Goal: Task Accomplishment & Management: Use online tool/utility

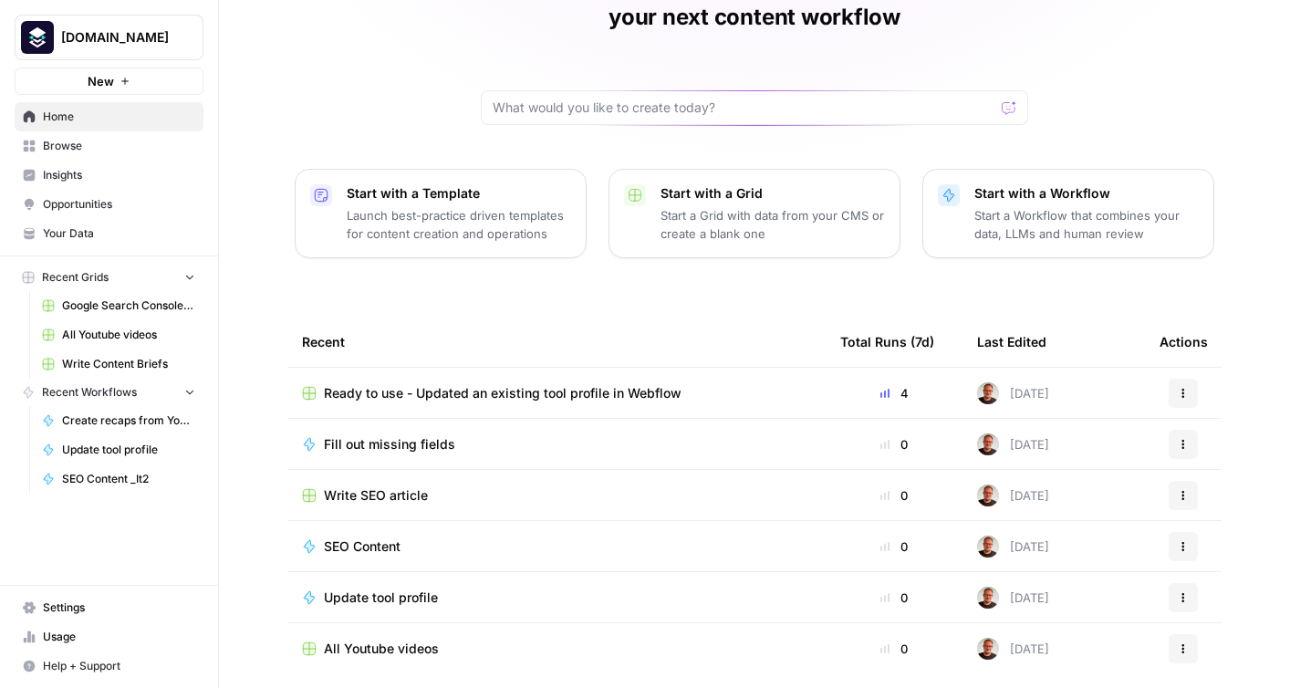
scroll to position [151, 0]
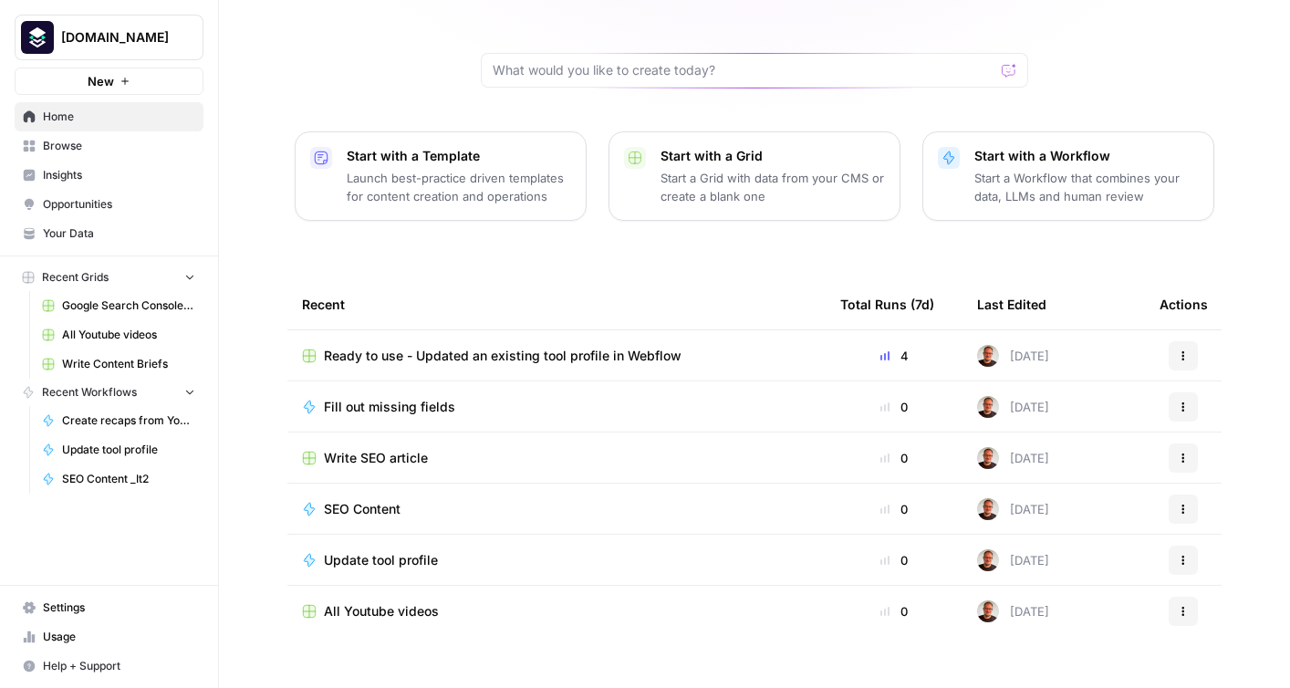
click at [54, 141] on span "Browse" at bounding box center [119, 146] width 152 height 16
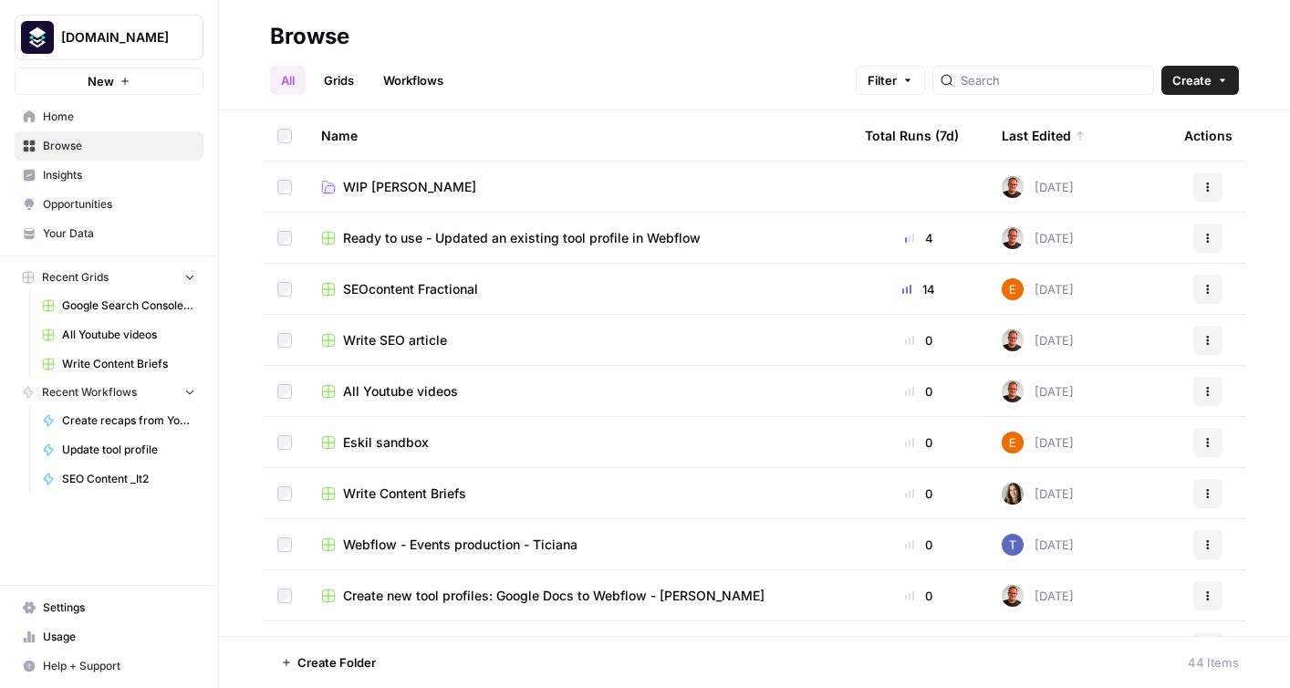
click at [443, 288] on span "SEOcontent Fractional" at bounding box center [410, 289] width 135 height 18
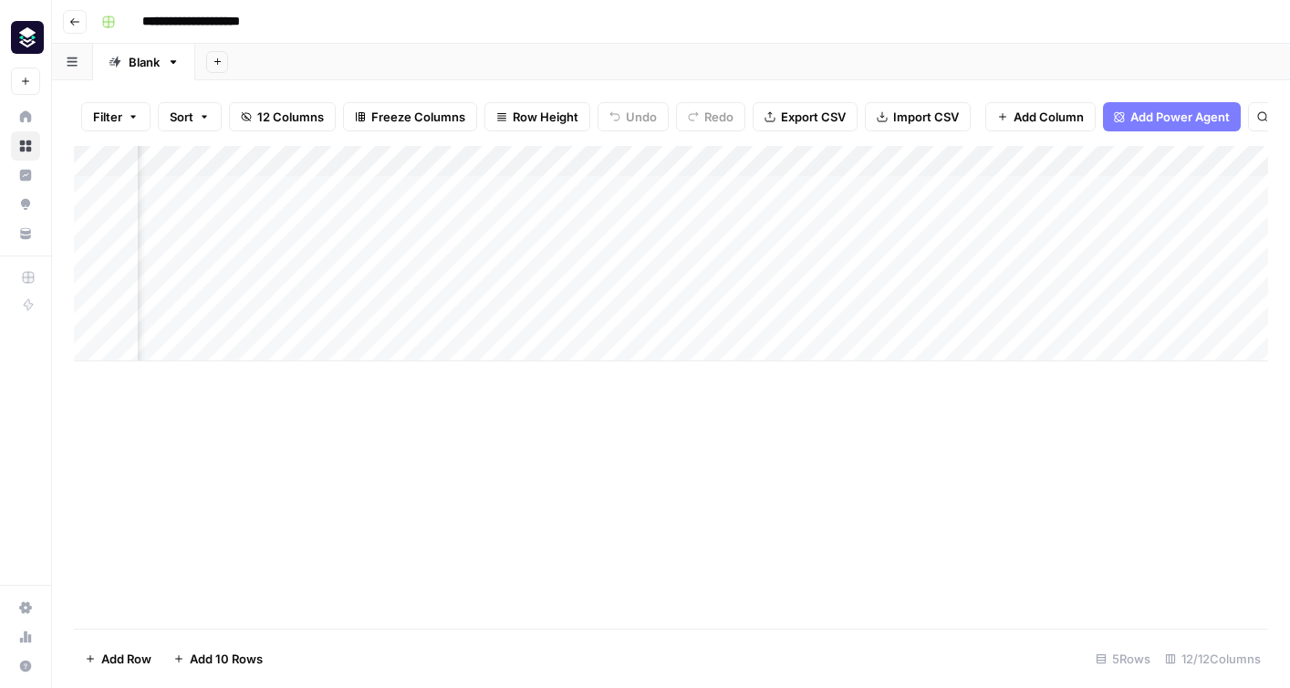
scroll to position [0, 1040]
click at [756, 193] on div "Add Column" at bounding box center [671, 253] width 1195 height 215
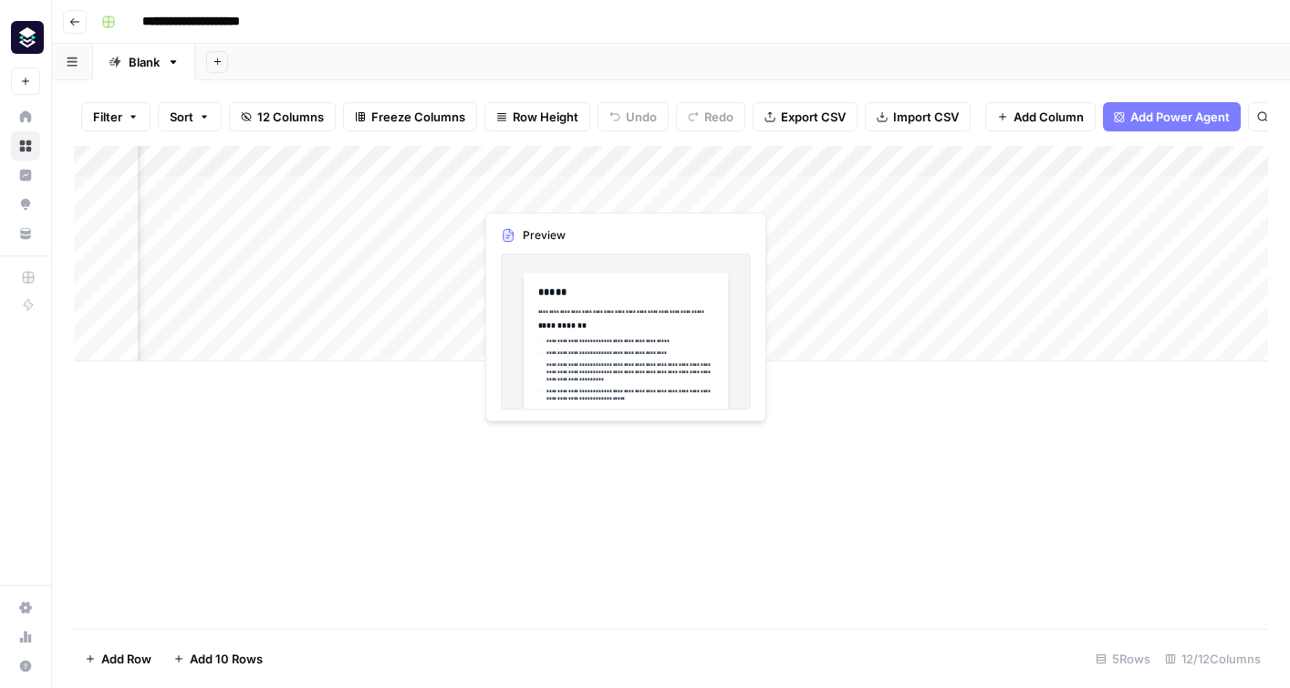
click at [523, 193] on div "Add Column" at bounding box center [671, 253] width 1195 height 215
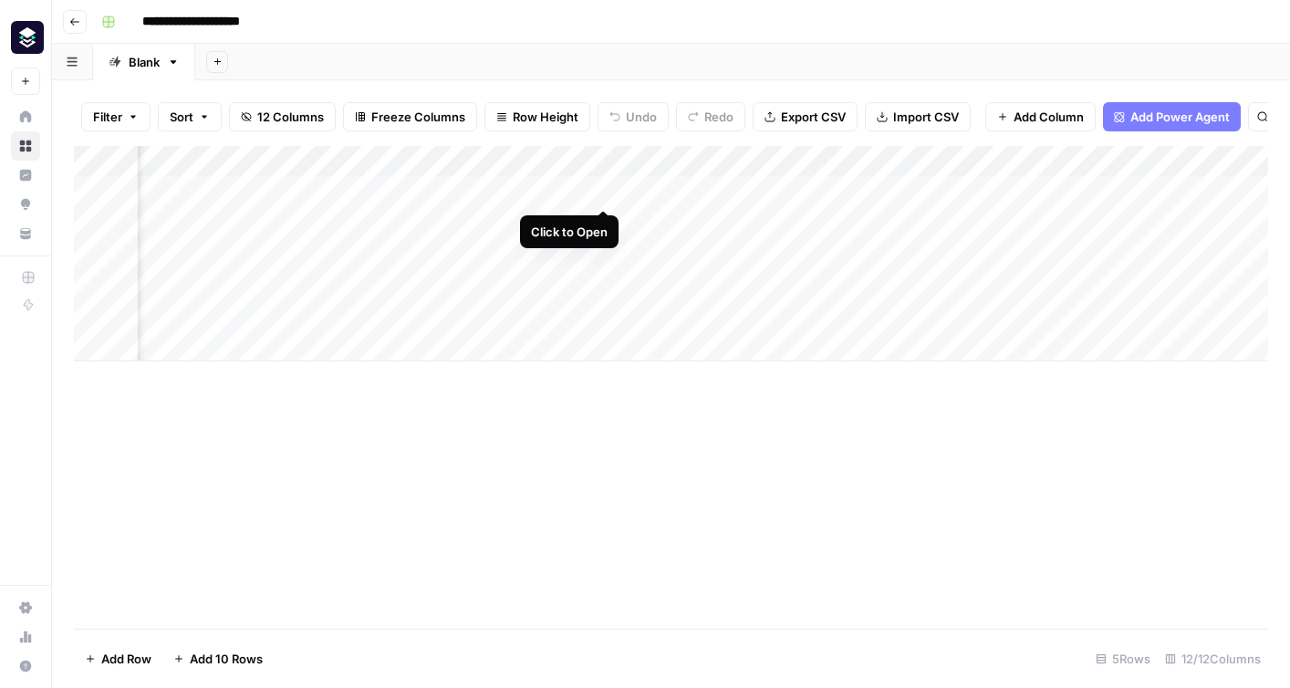
click at [610, 191] on div "Add Column" at bounding box center [671, 253] width 1195 height 215
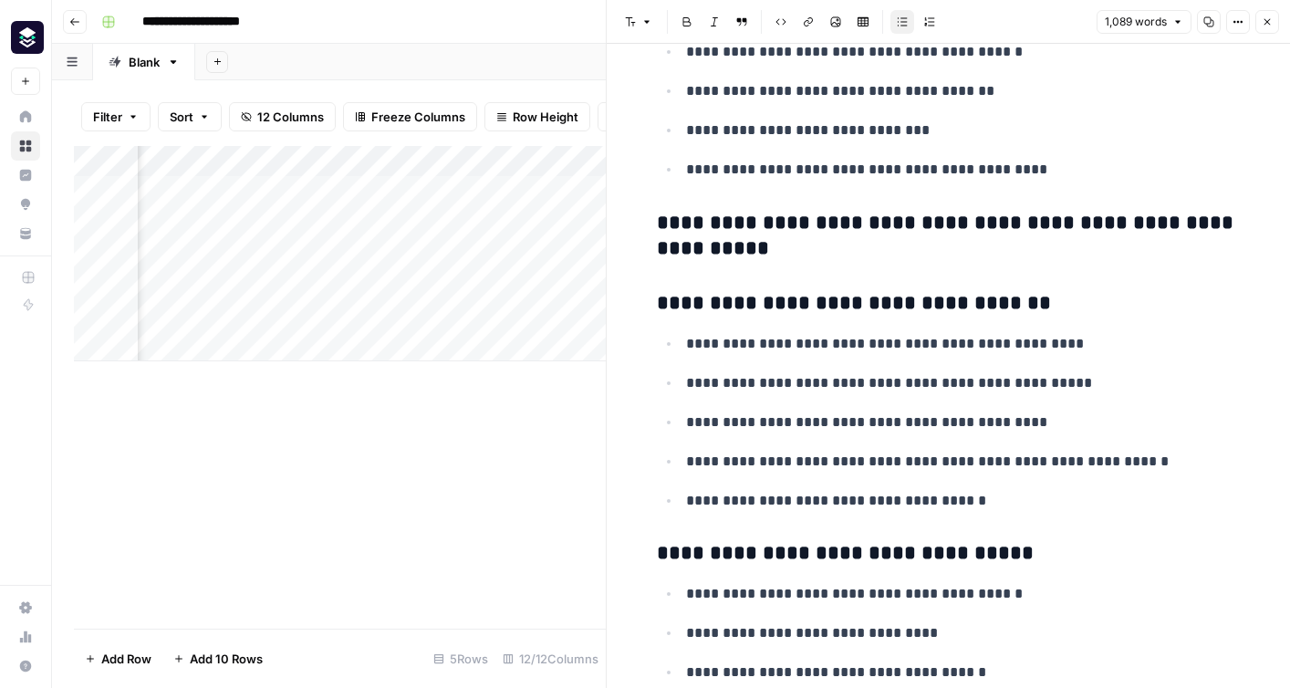
scroll to position [2527, 0]
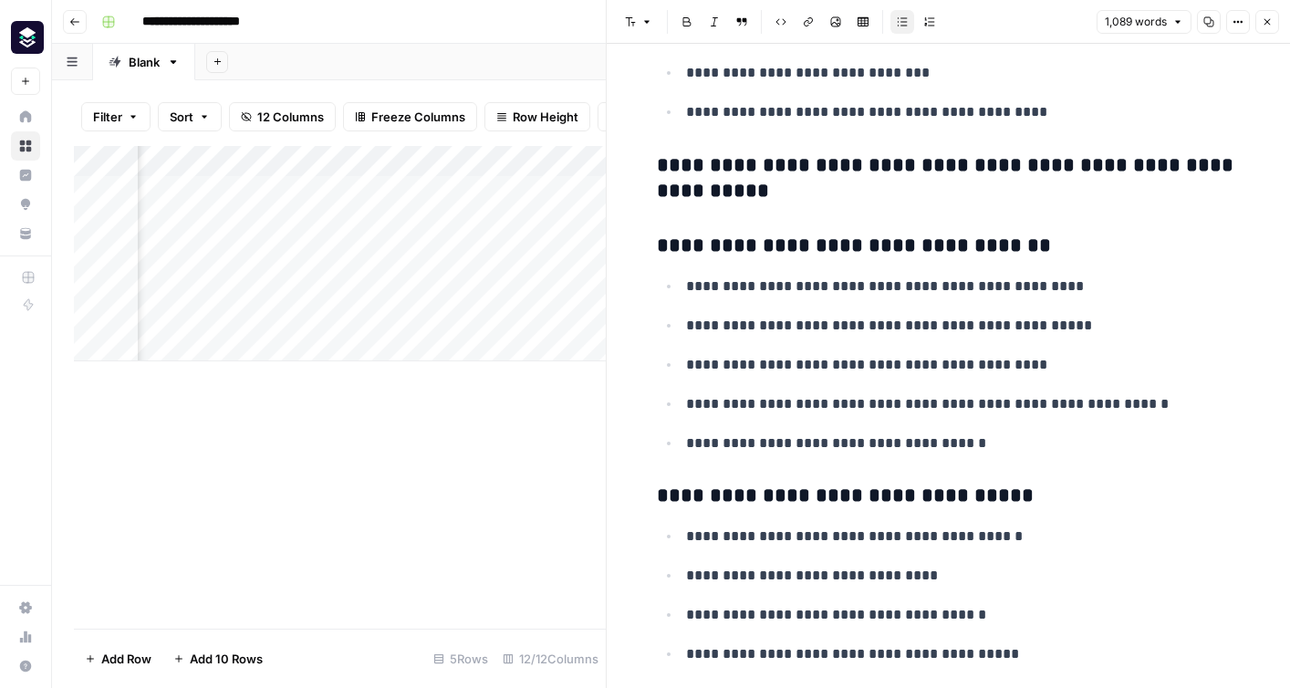
click at [1277, 22] on button "Close" at bounding box center [1268, 22] width 24 height 24
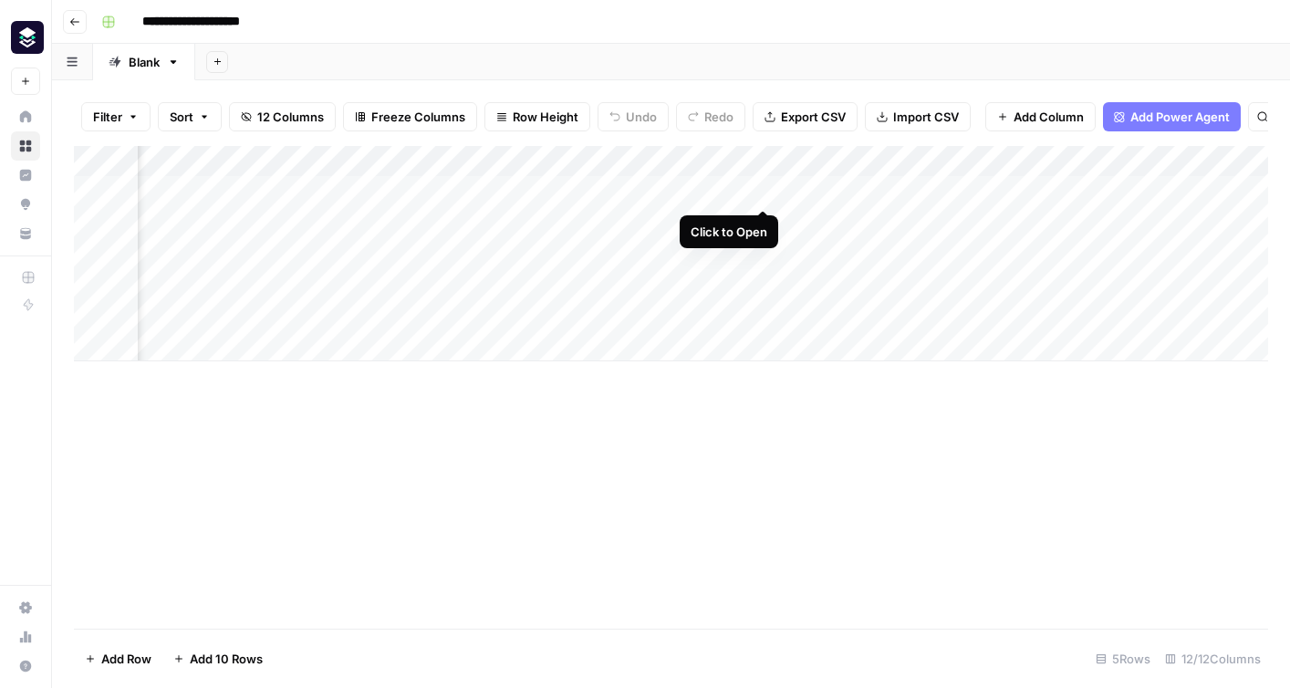
click at [765, 192] on div "Add Column" at bounding box center [671, 253] width 1195 height 215
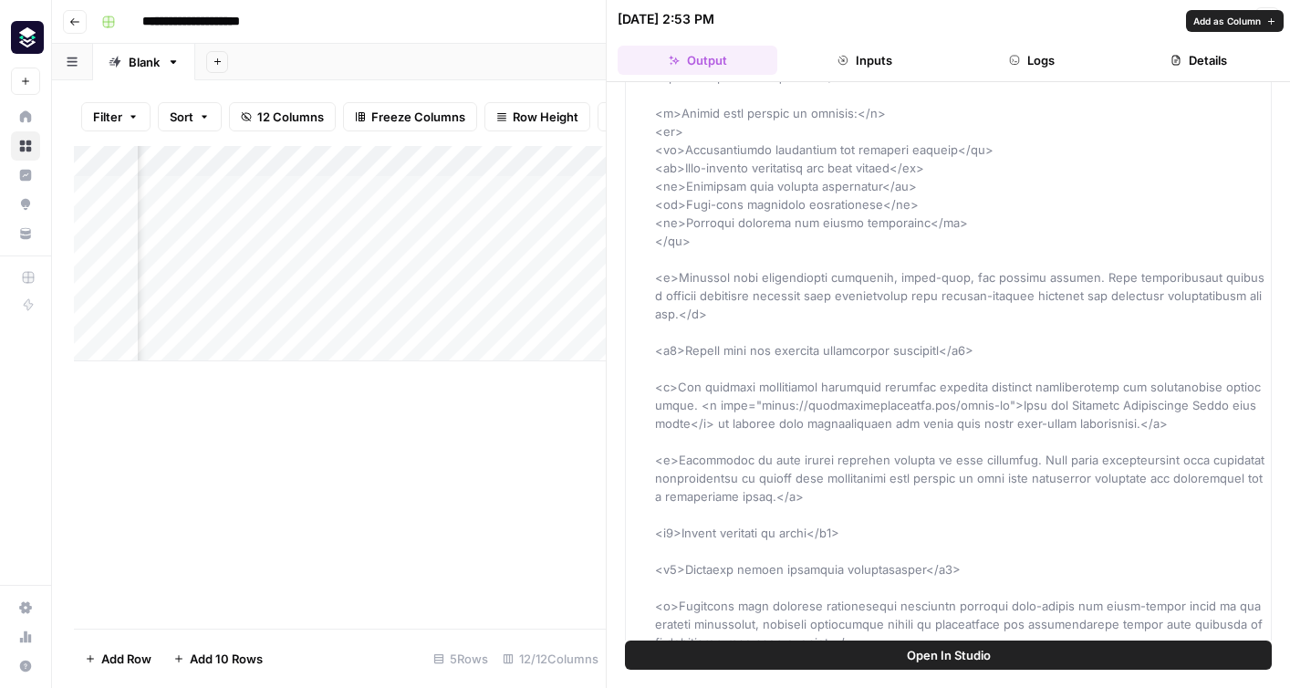
scroll to position [3275, 0]
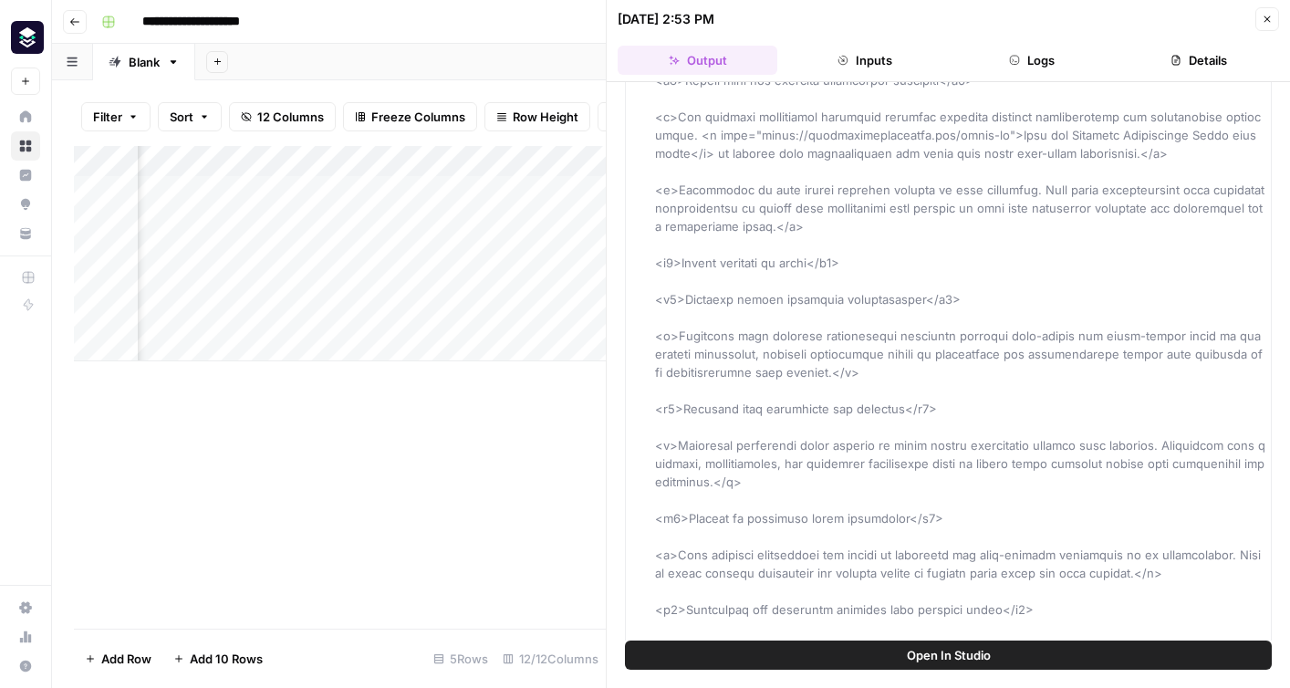
click at [880, 652] on button "Open In Studio" at bounding box center [948, 655] width 647 height 29
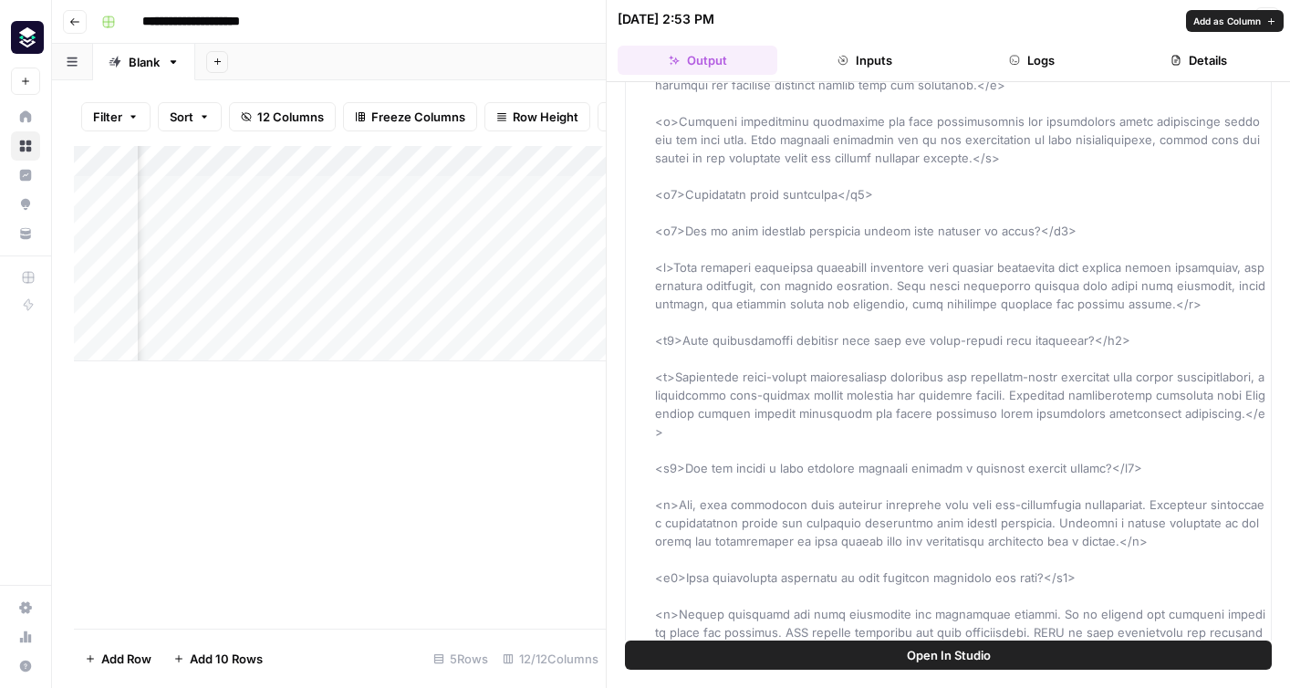
scroll to position [4836, 0]
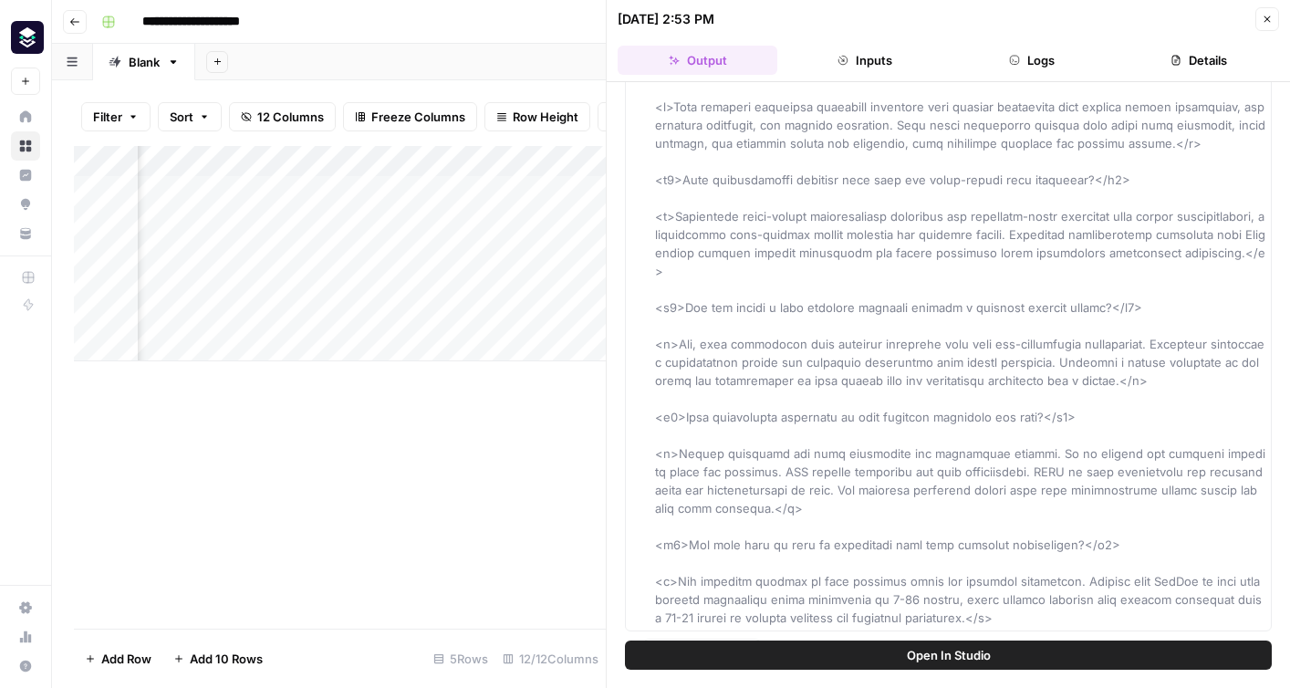
click at [1263, 19] on icon "button" at bounding box center [1267, 19] width 11 height 11
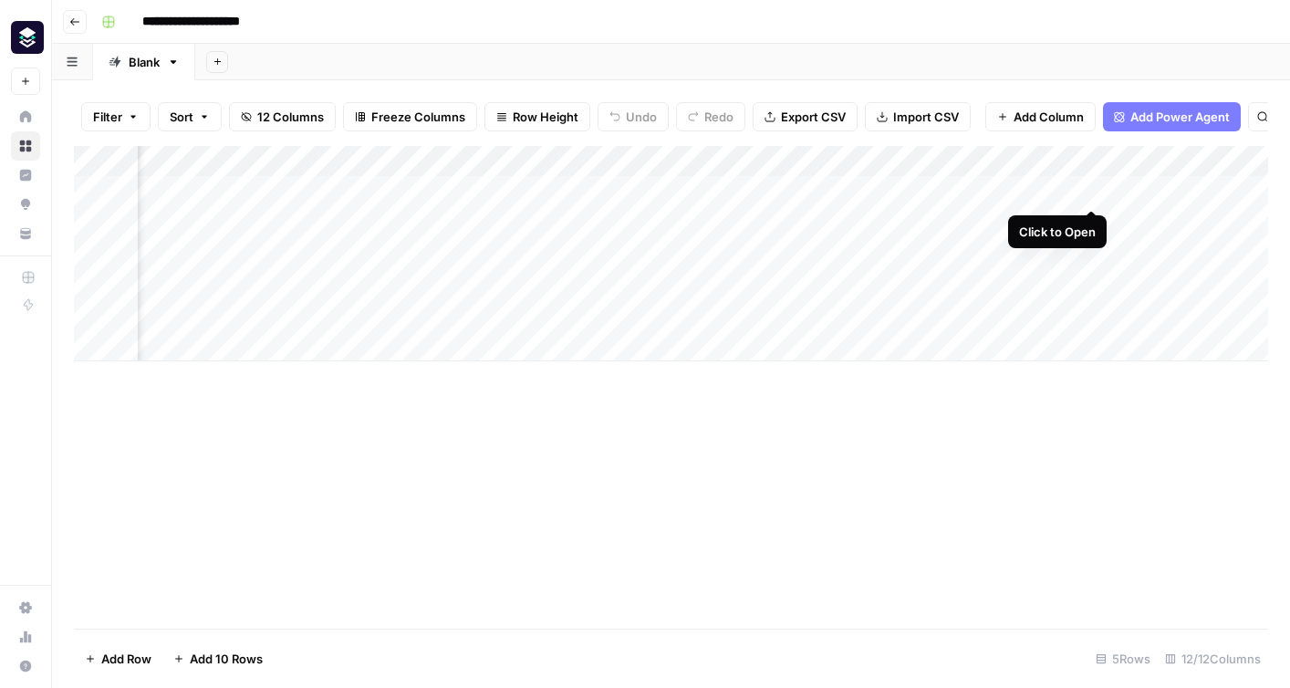
click at [1094, 193] on div "Add Column" at bounding box center [671, 253] width 1195 height 215
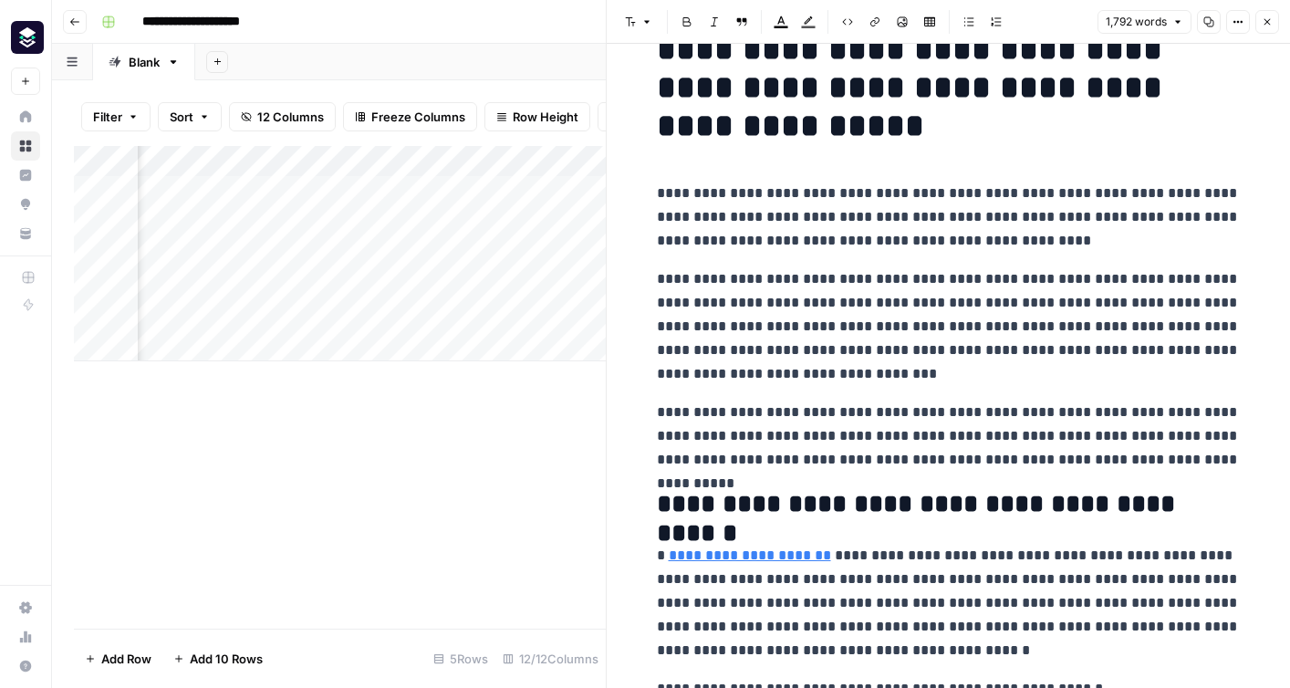
scroll to position [69, 0]
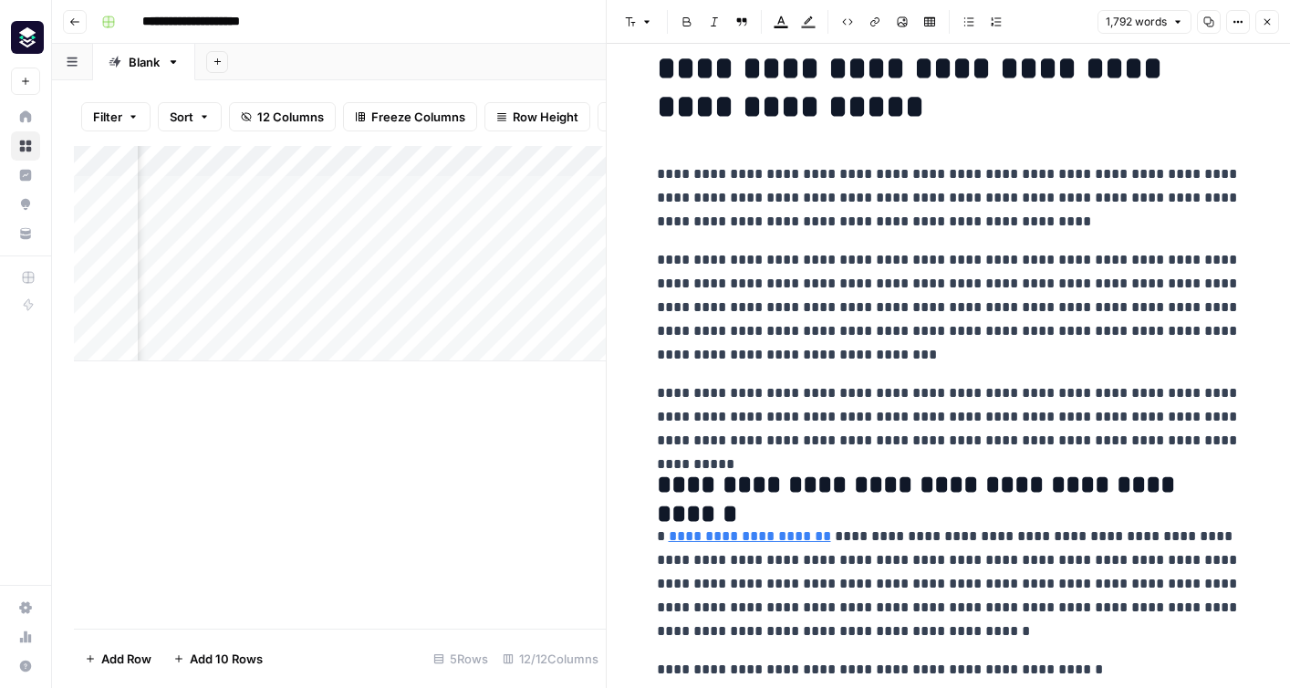
click at [749, 533] on link "**********" at bounding box center [750, 536] width 162 height 14
click at [788, 605] on p "**********" at bounding box center [949, 584] width 584 height 119
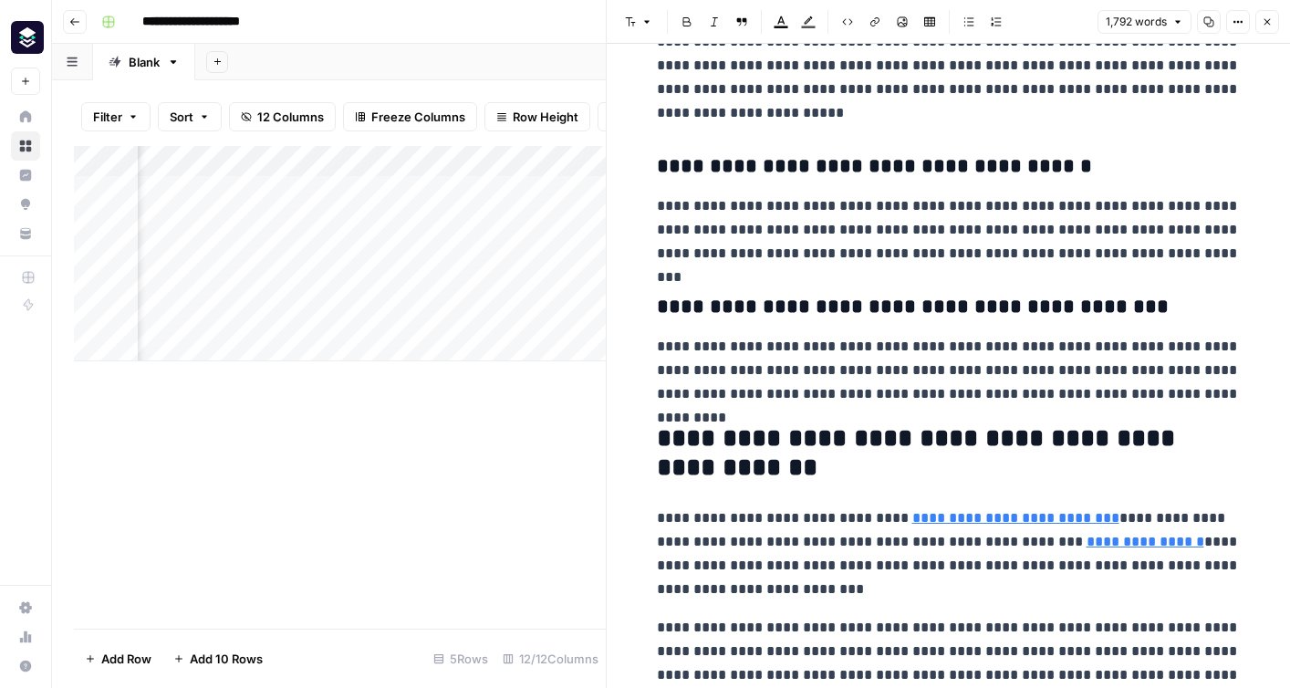
scroll to position [1299, 0]
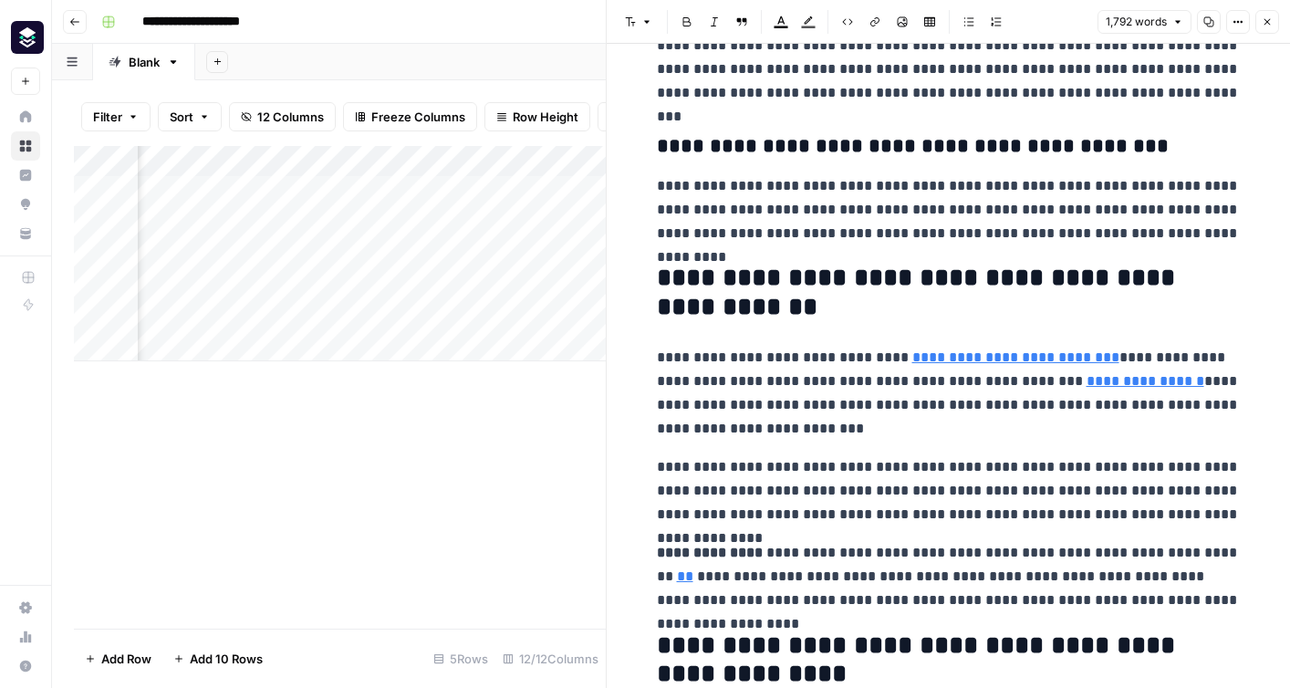
click at [1270, 15] on button "Close" at bounding box center [1268, 22] width 24 height 24
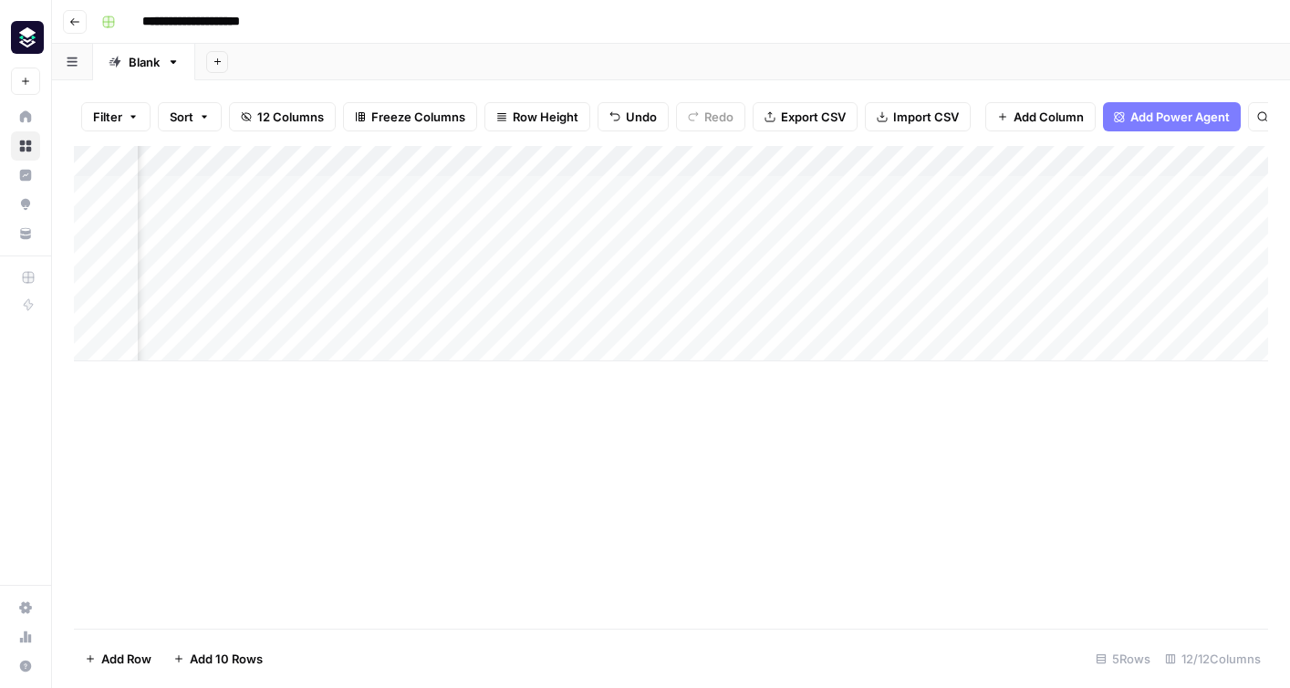
click at [1204, 192] on div "Add Column" at bounding box center [671, 253] width 1195 height 215
click at [780, 195] on div "Add Column" at bounding box center [671, 253] width 1195 height 215
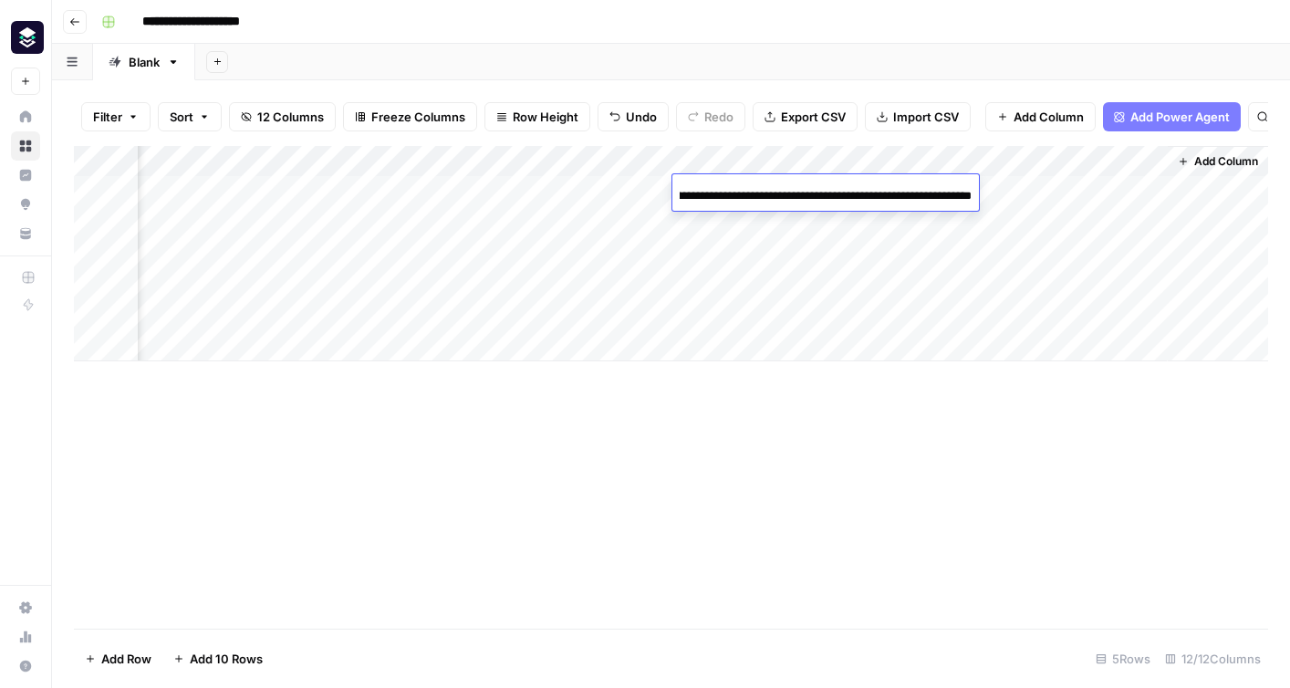
scroll to position [0, 0]
drag, startPoint x: 963, startPoint y: 195, endPoint x: 744, endPoint y: 195, distance: 219.0
click at [744, 195] on input "**********" at bounding box center [826, 196] width 292 height 22
click at [276, 423] on div "Add Column" at bounding box center [671, 387] width 1195 height 483
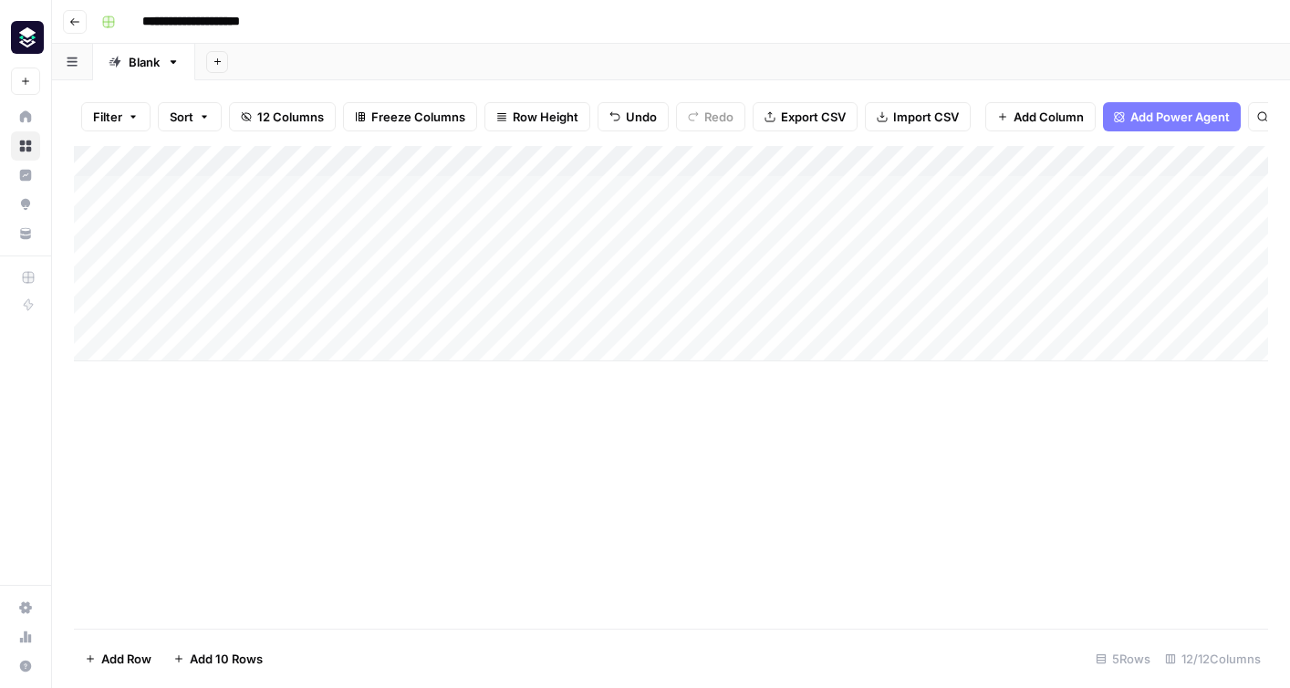
click at [224, 313] on div "Add Column" at bounding box center [671, 253] width 1195 height 215
click at [224, 313] on textarea at bounding box center [283, 317] width 292 height 26
type textarea "**********"
click at [396, 487] on div "Add Column" at bounding box center [671, 387] width 1195 height 483
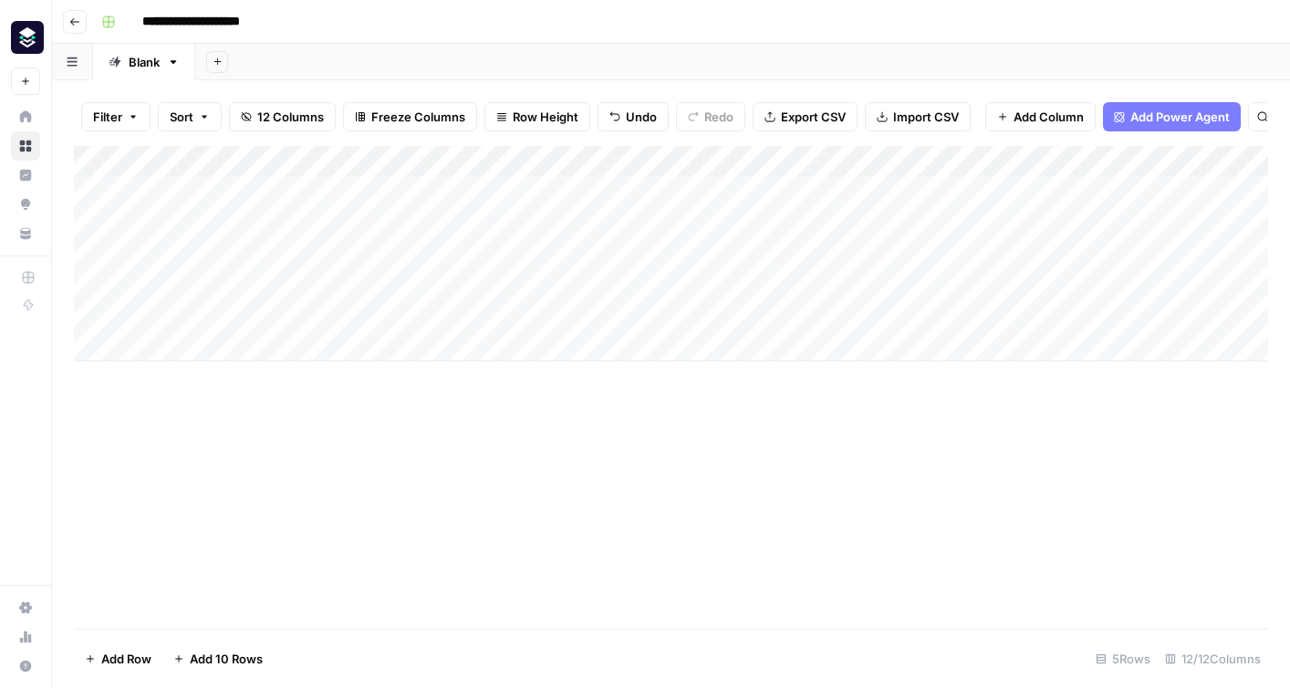
click at [405, 313] on div "Add Column" at bounding box center [671, 253] width 1195 height 215
click at [485, 313] on div "Add Column" at bounding box center [671, 253] width 1195 height 215
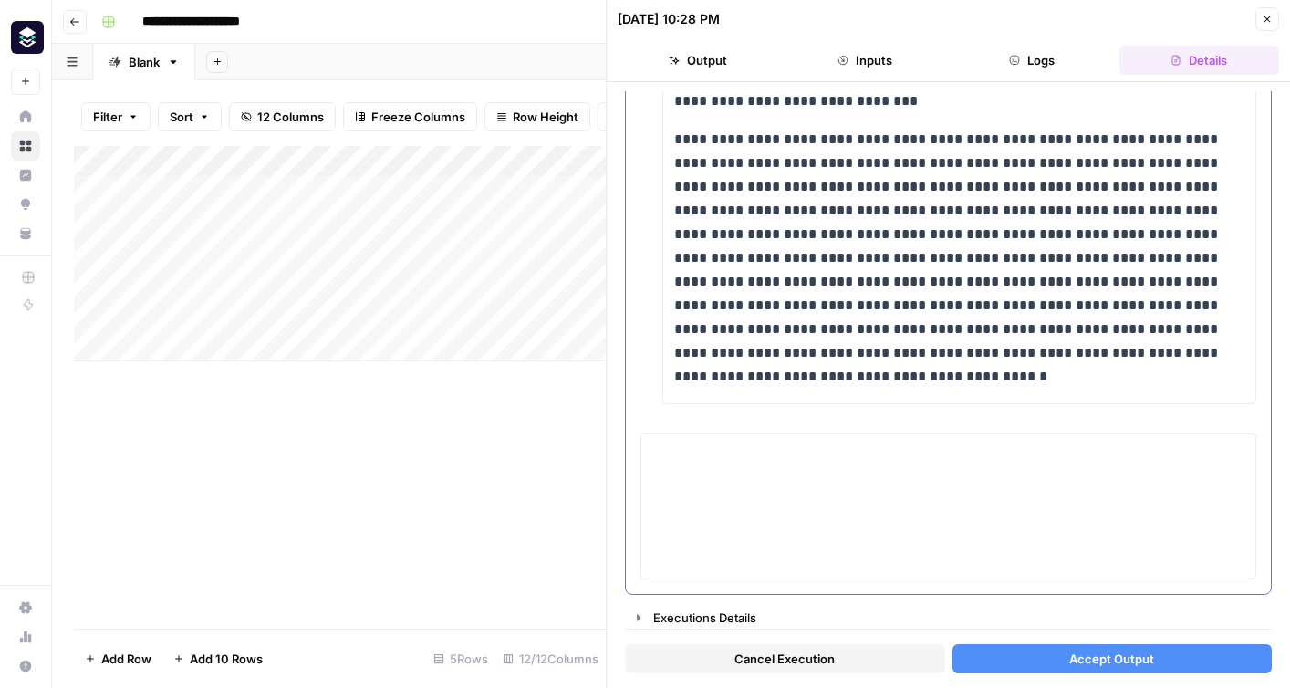
scroll to position [13586, 0]
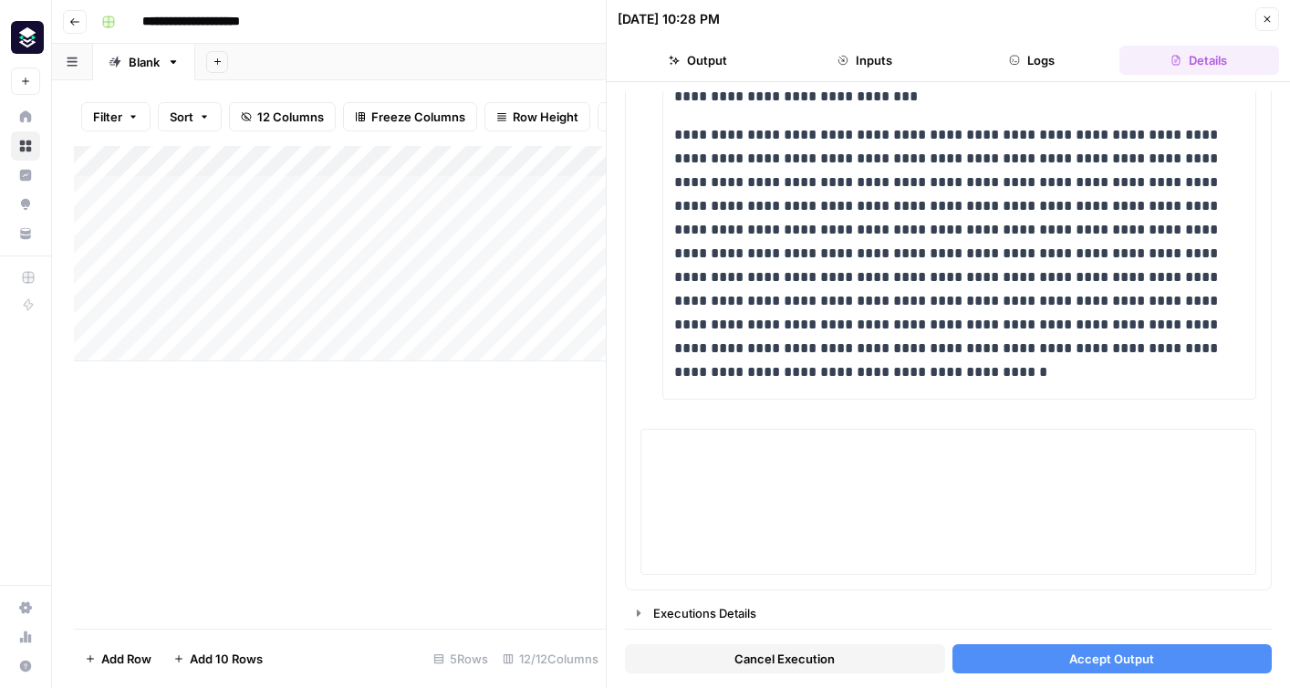
click at [1056, 660] on button "Accept Output" at bounding box center [1113, 658] width 320 height 29
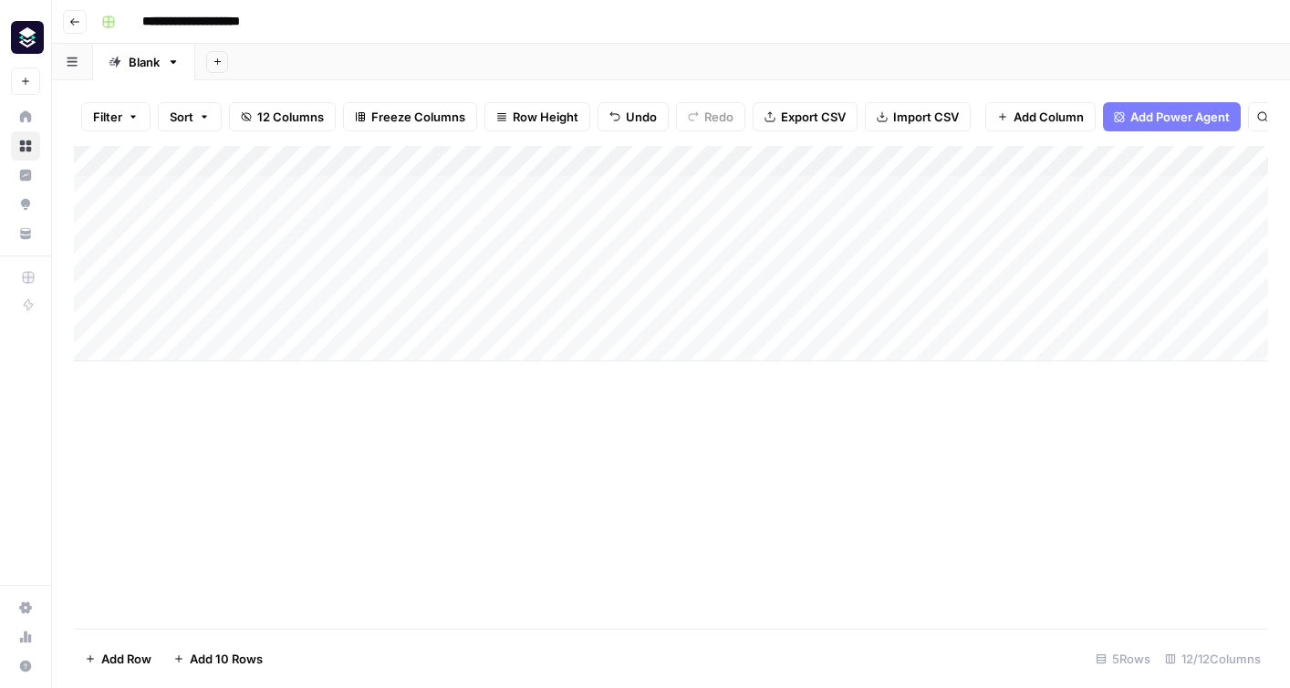
click at [814, 312] on div "Add Column" at bounding box center [671, 253] width 1195 height 215
click at [569, 317] on div "Add Column" at bounding box center [671, 253] width 1195 height 215
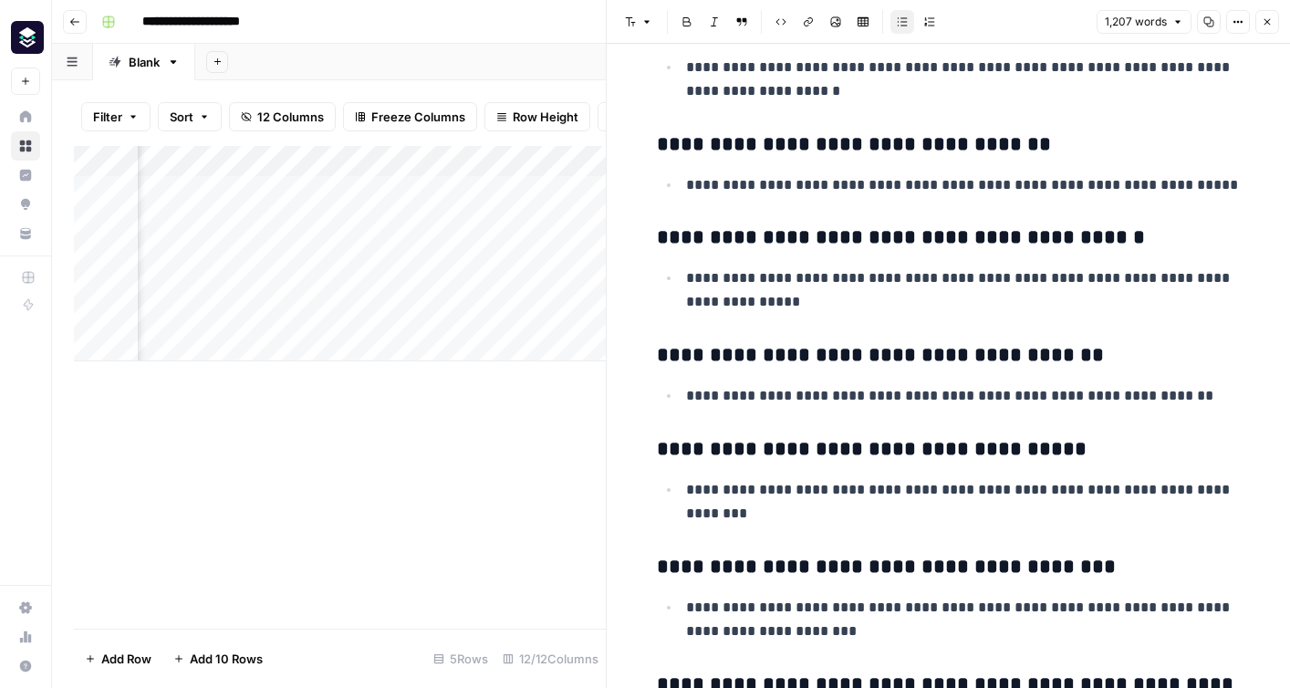
scroll to position [3539, 0]
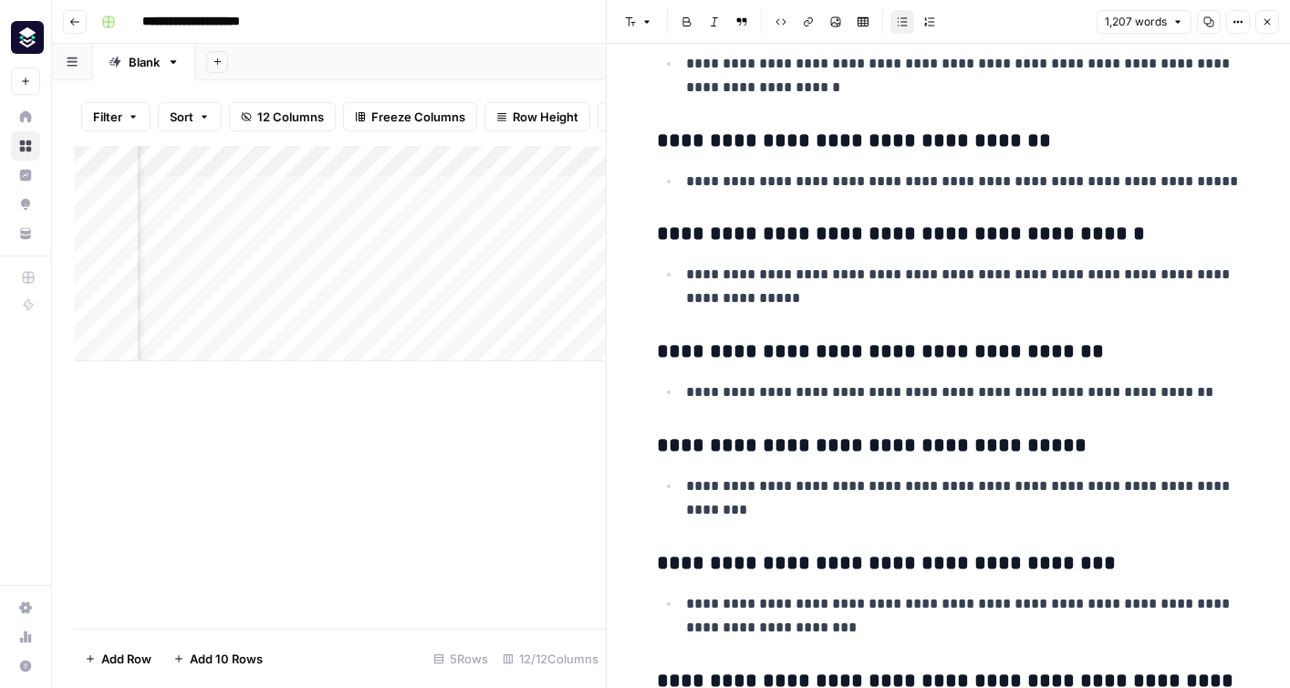
click at [1270, 19] on icon "button" at bounding box center [1267, 21] width 11 height 11
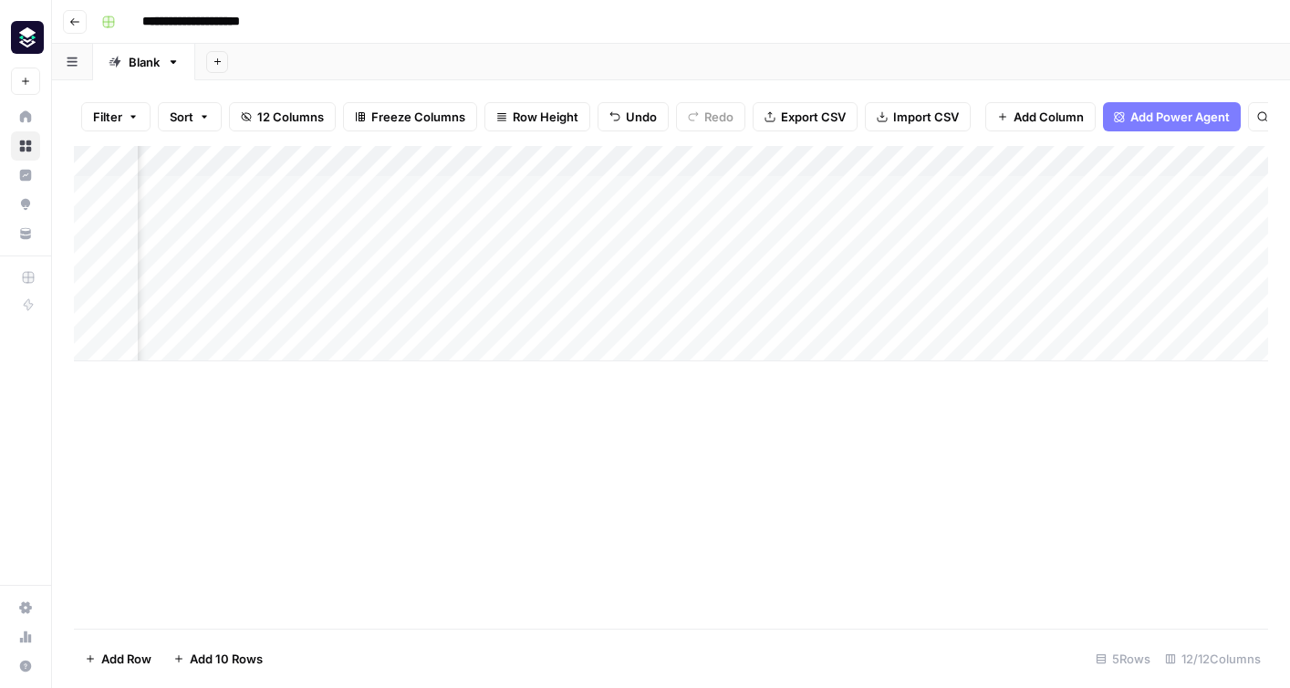
click at [673, 318] on div "Add Column" at bounding box center [671, 253] width 1195 height 215
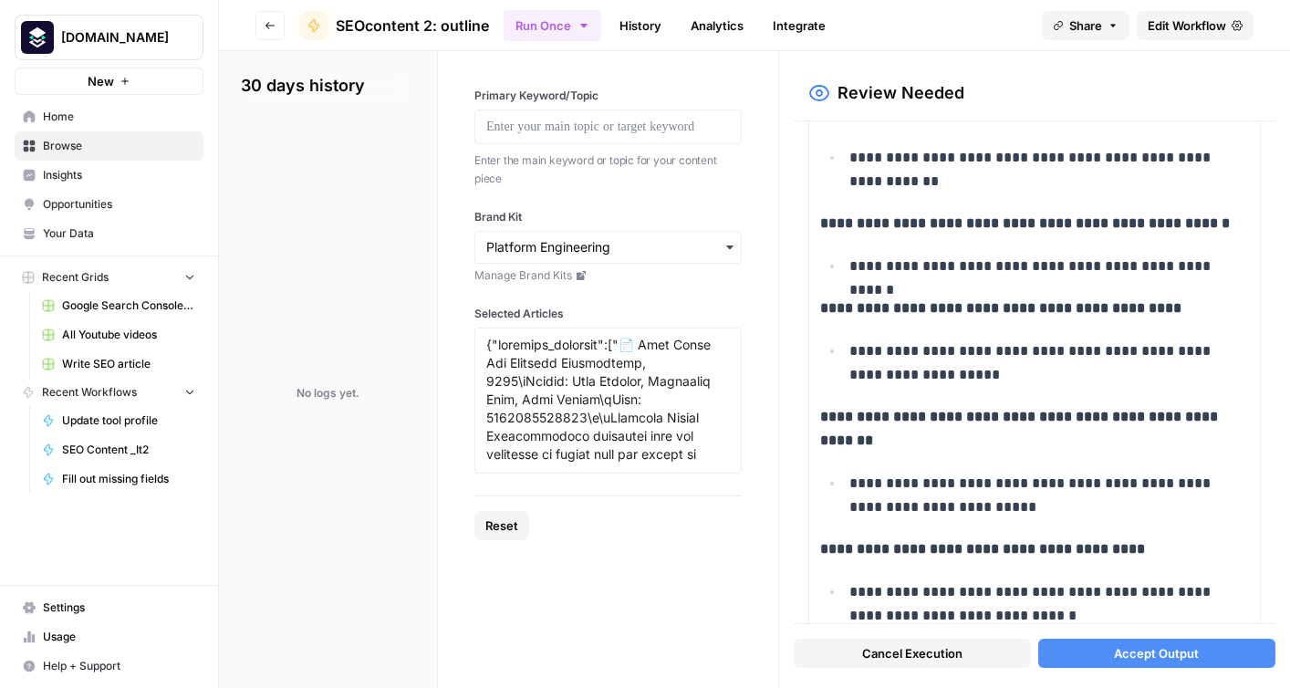
scroll to position [8082, 0]
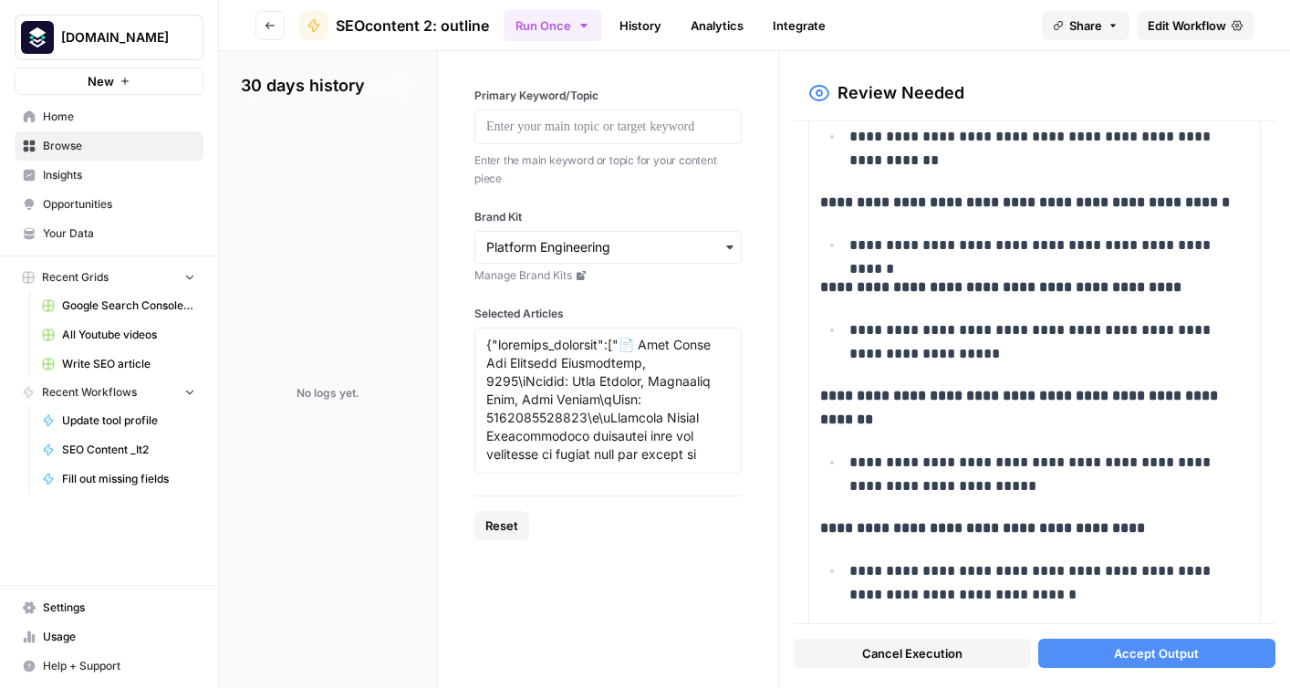
click at [1129, 655] on span "Accept Output" at bounding box center [1156, 653] width 85 height 18
